Goal: Task Accomplishment & Management: Use online tool/utility

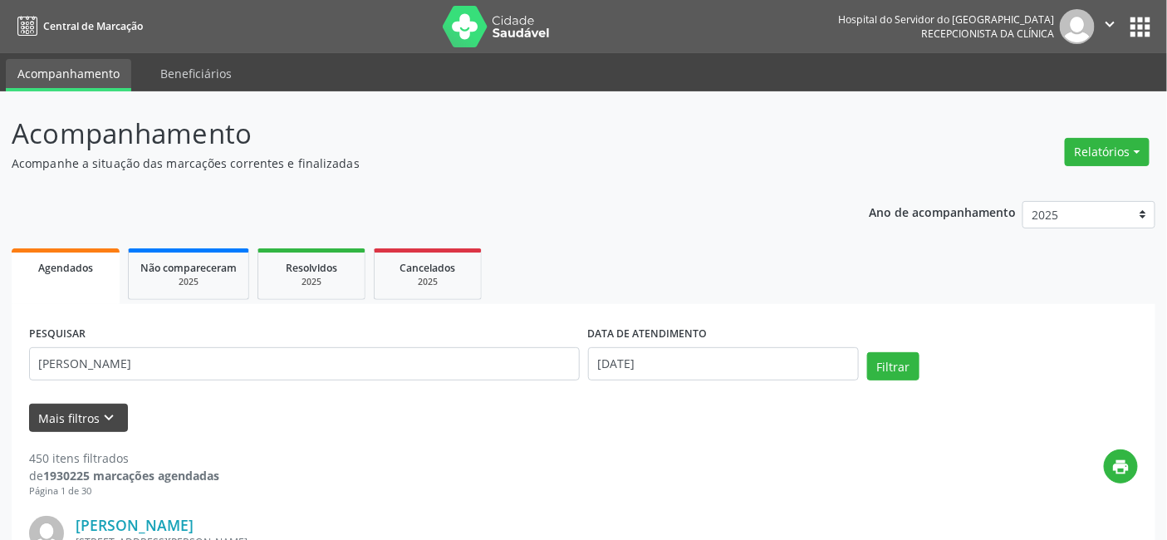
type input "[PERSON_NAME]"
click at [84, 414] on button "Mais filtros keyboard_arrow_down" at bounding box center [78, 418] width 99 height 29
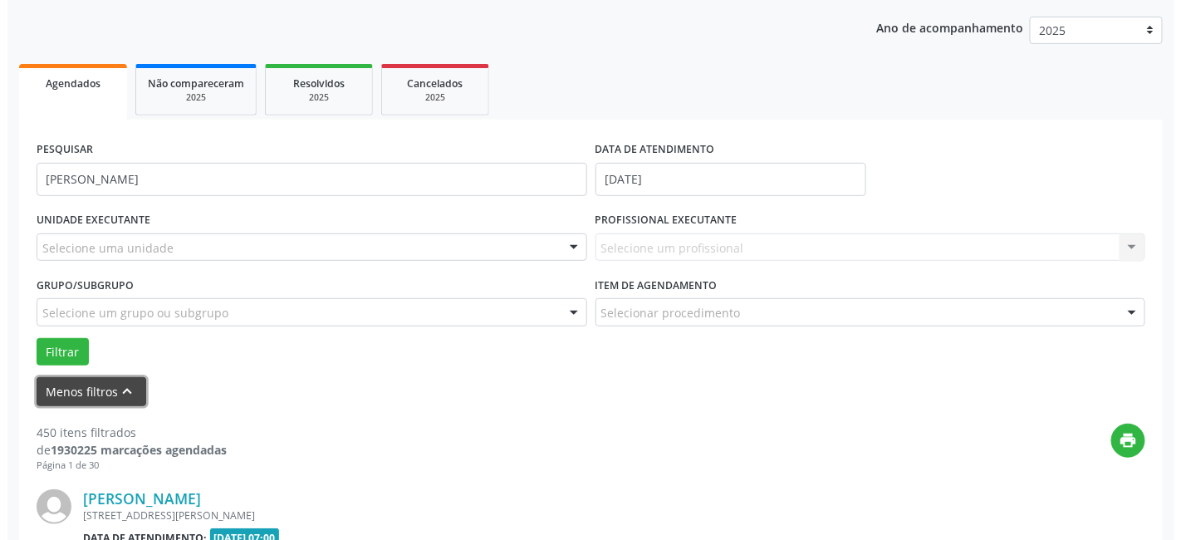
scroll to position [92, 0]
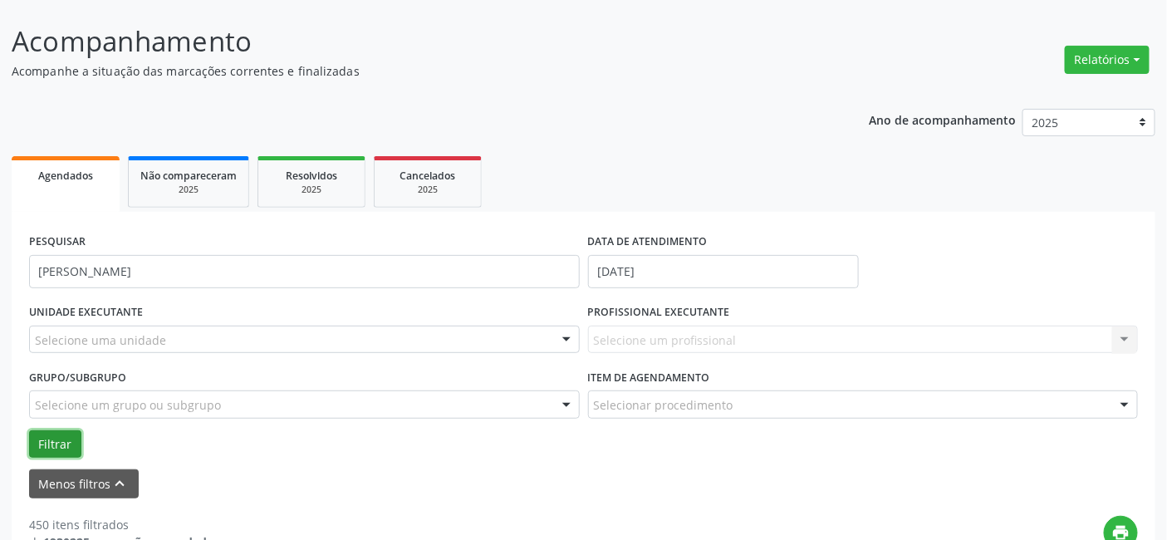
click at [54, 438] on button "Filtrar" at bounding box center [55, 444] width 52 height 28
click at [1138, 53] on button "Relatórios" at bounding box center [1107, 60] width 85 height 28
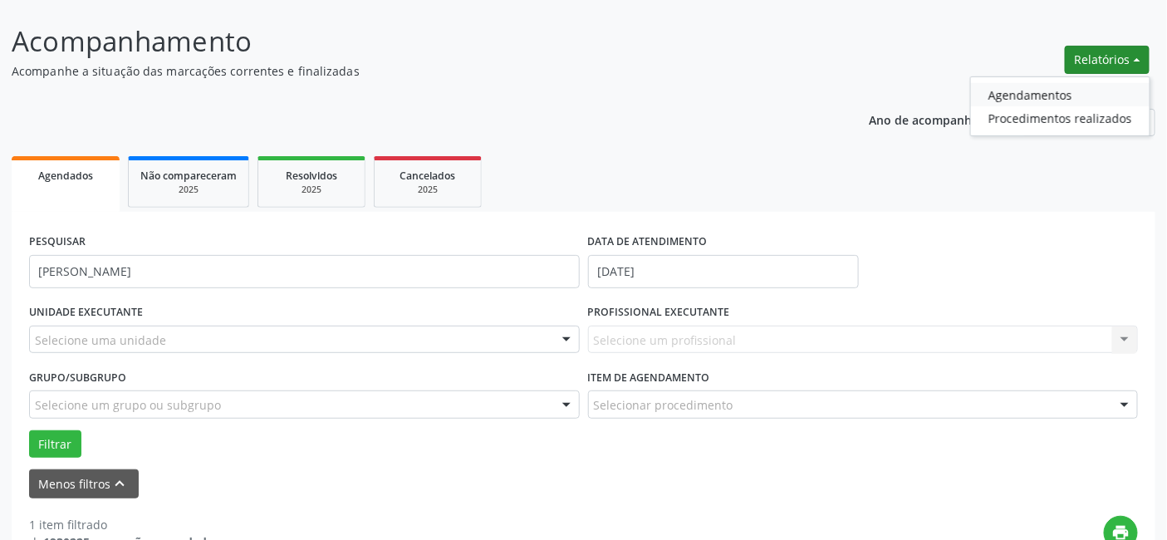
click at [1012, 92] on link "Agendamentos" at bounding box center [1060, 94] width 179 height 23
select select "8"
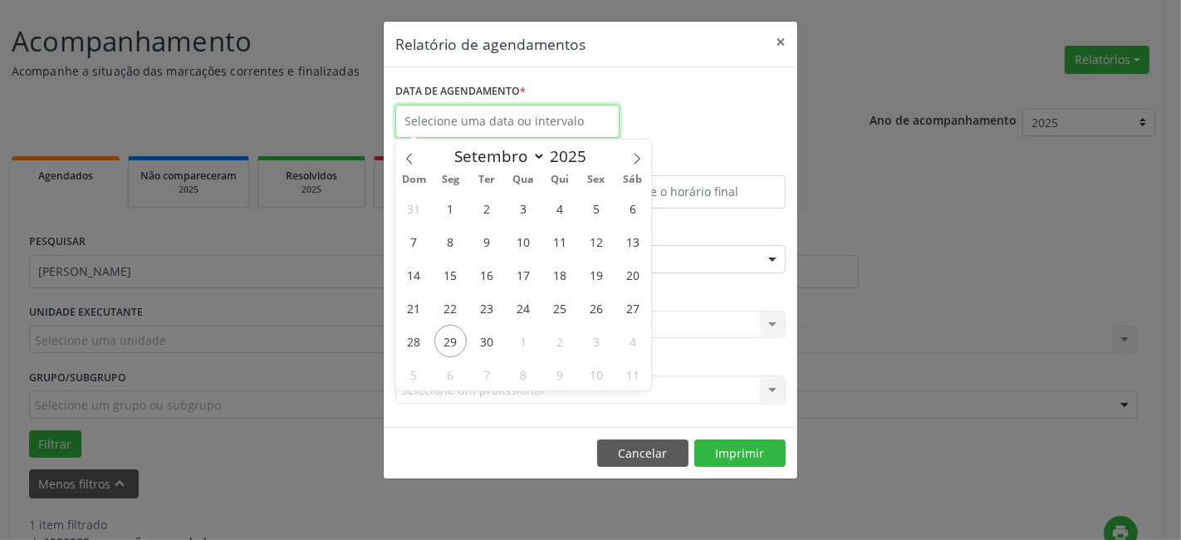
click at [458, 115] on input "text" at bounding box center [507, 121] width 224 height 33
click at [446, 341] on span "29" at bounding box center [451, 341] width 32 height 32
type input "[DATE]"
click at [446, 341] on span "29" at bounding box center [451, 341] width 32 height 32
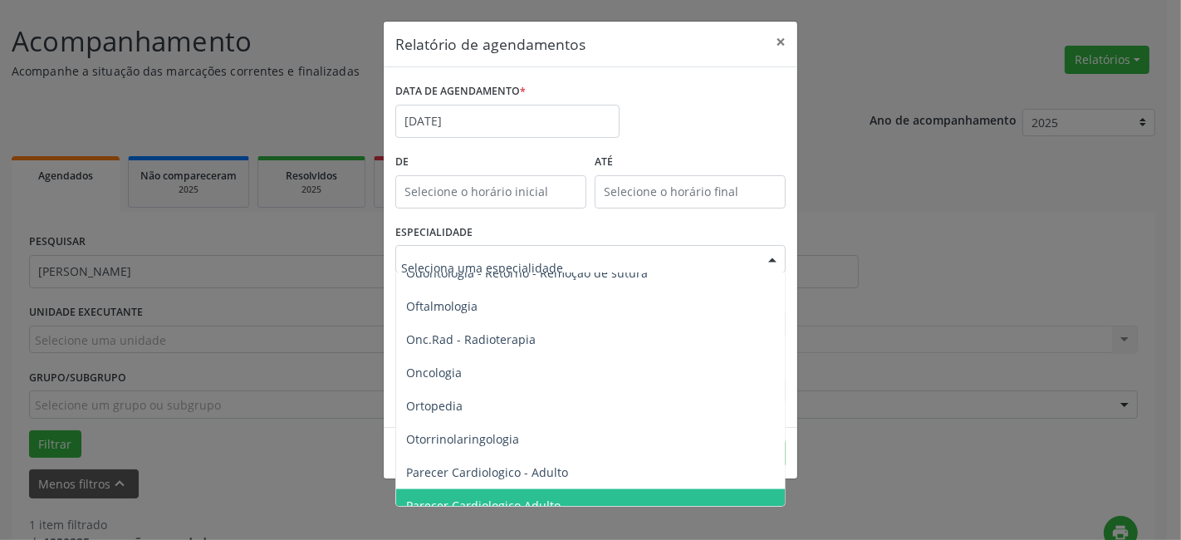
scroll to position [2307, 0]
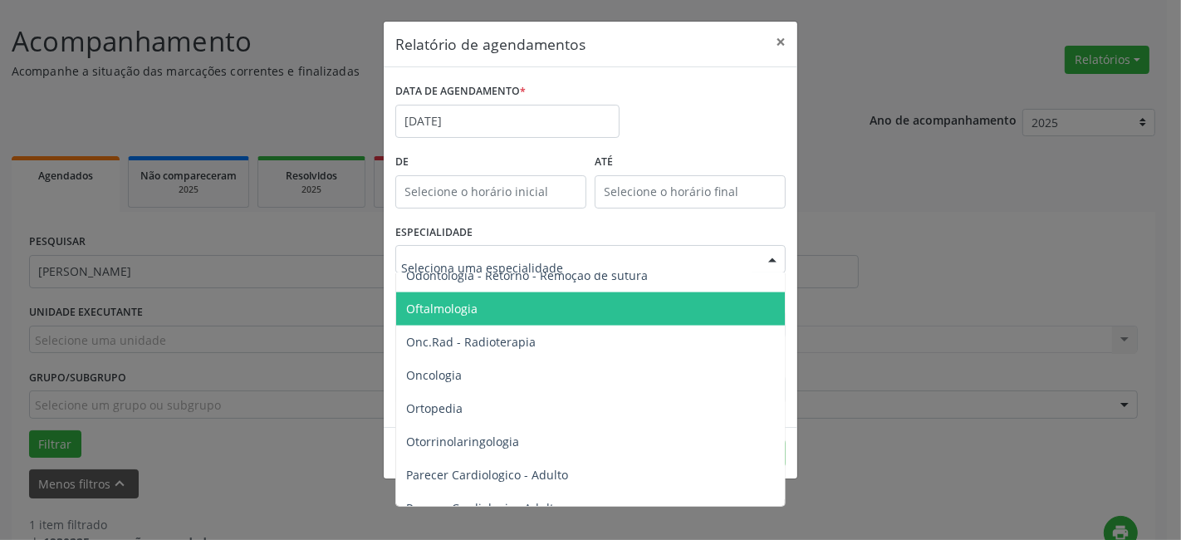
click at [462, 305] on span "Oftalmologia" at bounding box center [441, 309] width 71 height 16
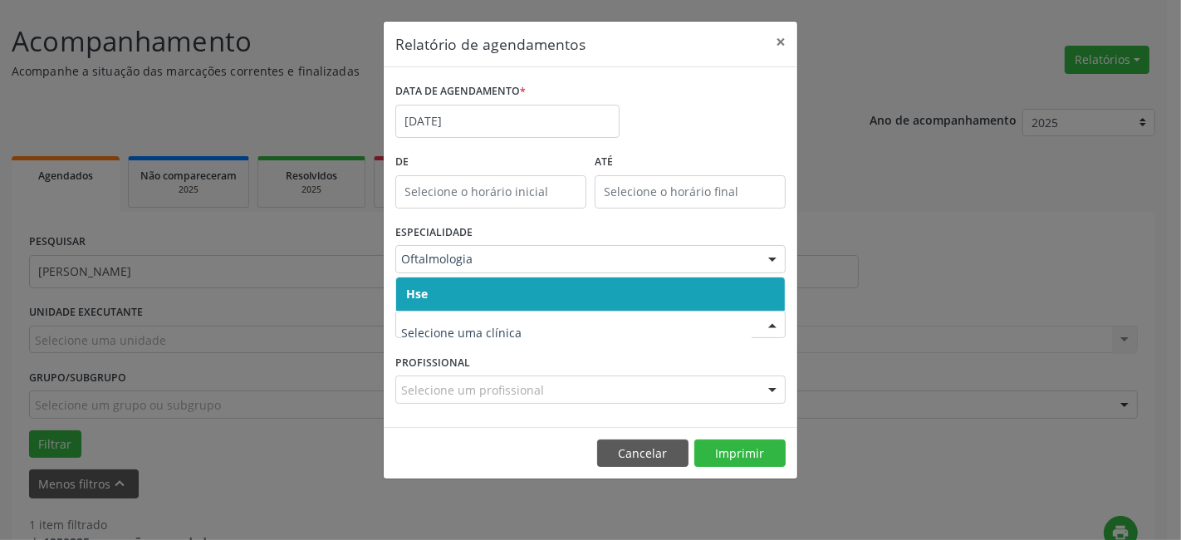
click at [454, 289] on span "Hse" at bounding box center [590, 294] width 389 height 33
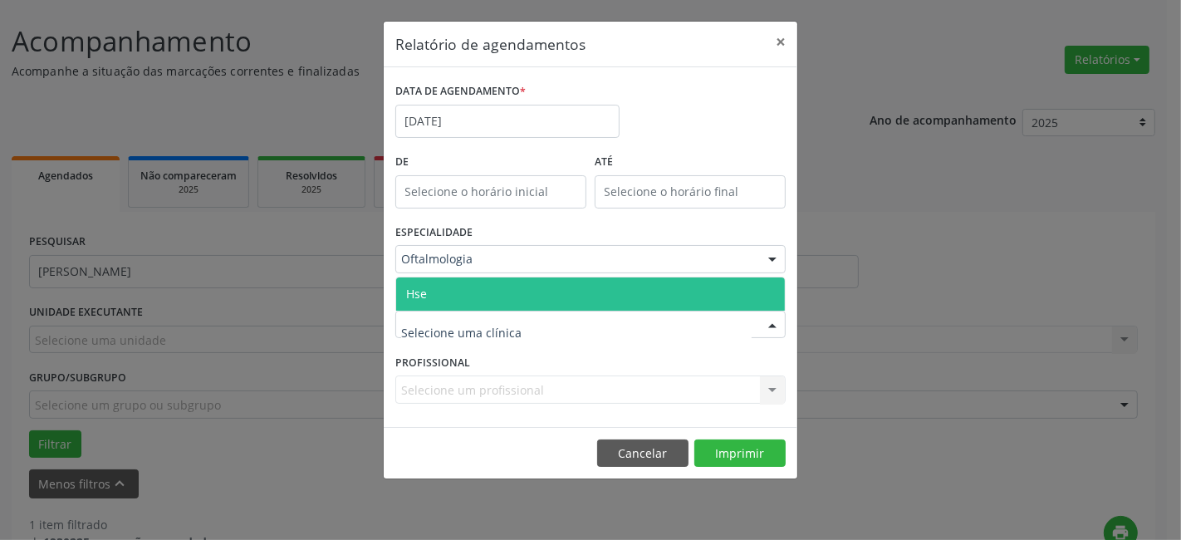
click at [450, 294] on span "Hse" at bounding box center [590, 294] width 389 height 33
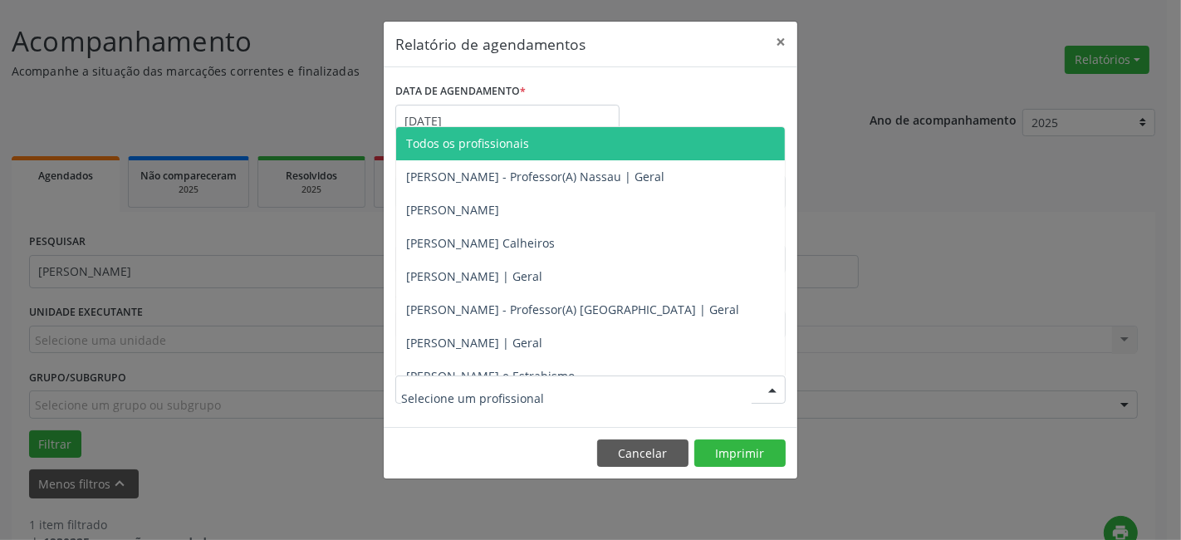
click at [427, 376] on div at bounding box center [590, 390] width 390 height 28
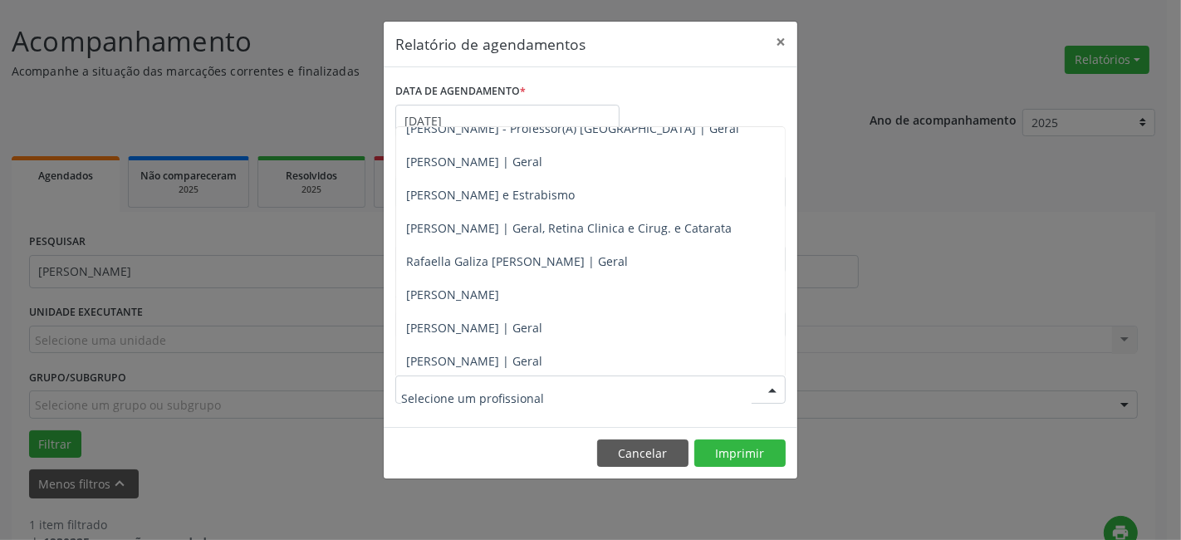
scroll to position [184, 0]
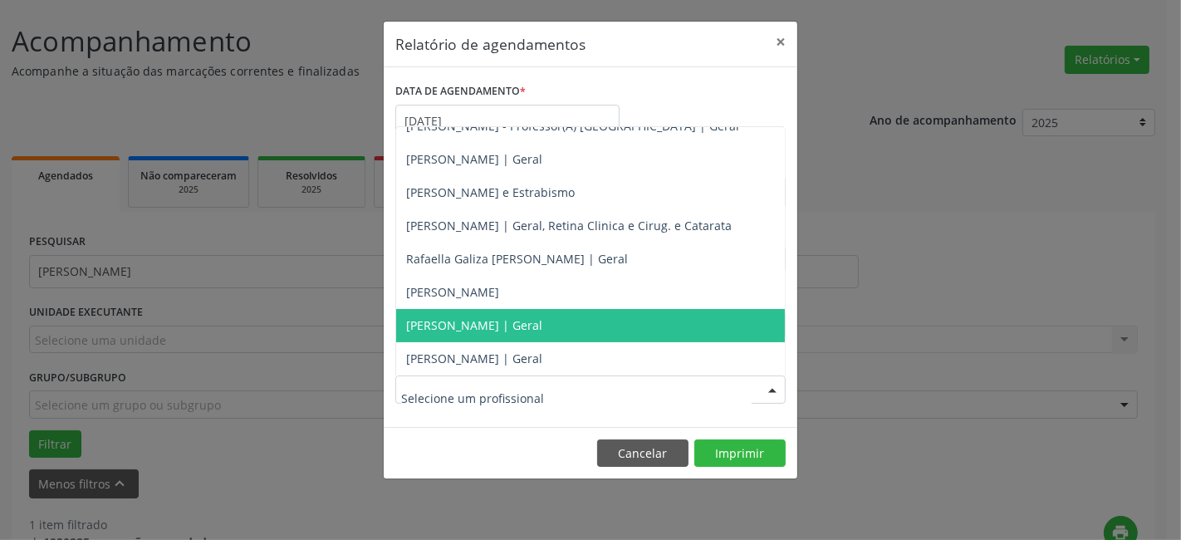
click at [463, 325] on span "[PERSON_NAME] | Geral" at bounding box center [474, 325] width 136 height 16
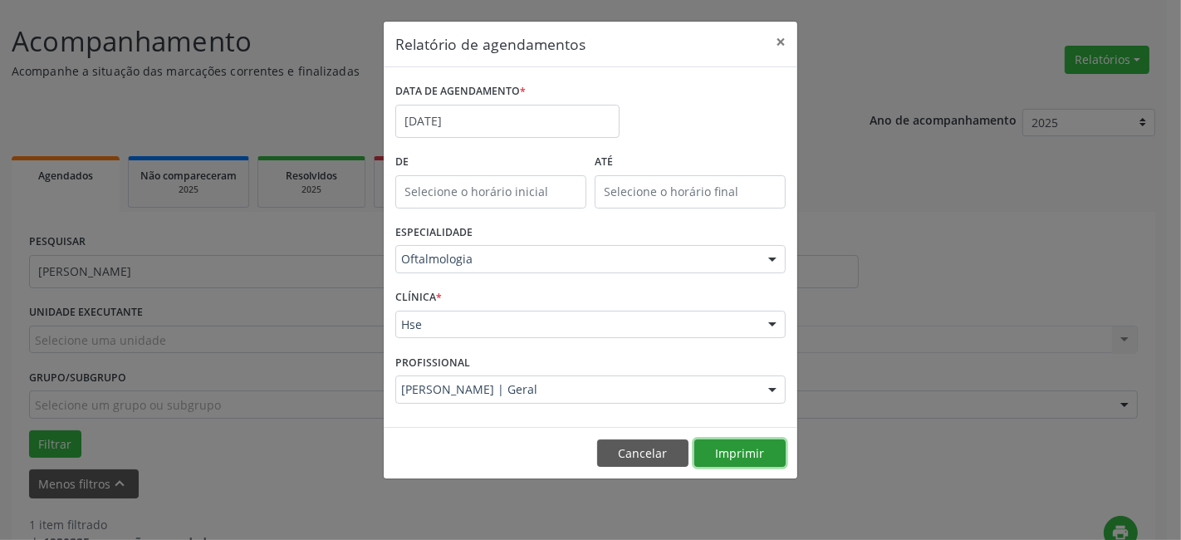
click at [734, 450] on button "Imprimir" at bounding box center [740, 454] width 91 height 28
